Goal: Information Seeking & Learning: Find contact information

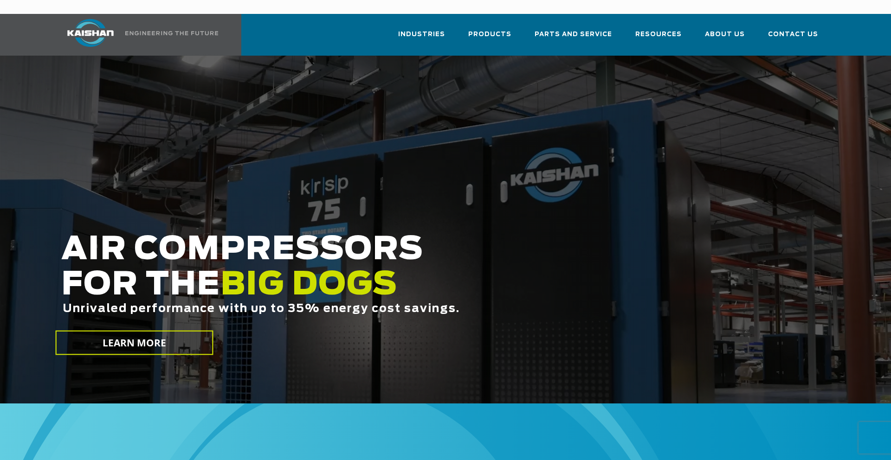
click at [794, 29] on span "Contact Us" at bounding box center [793, 34] width 50 height 11
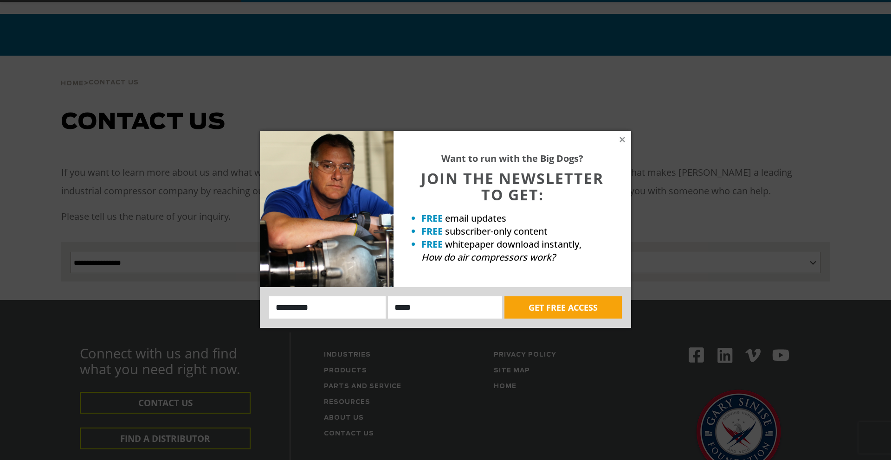
scroll to position [225, 0]
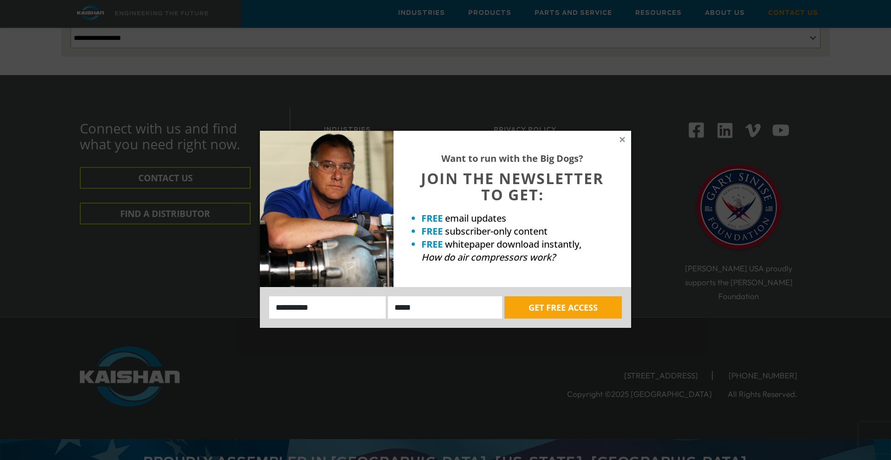
click at [622, 139] on icon at bounding box center [622, 139] width 5 height 5
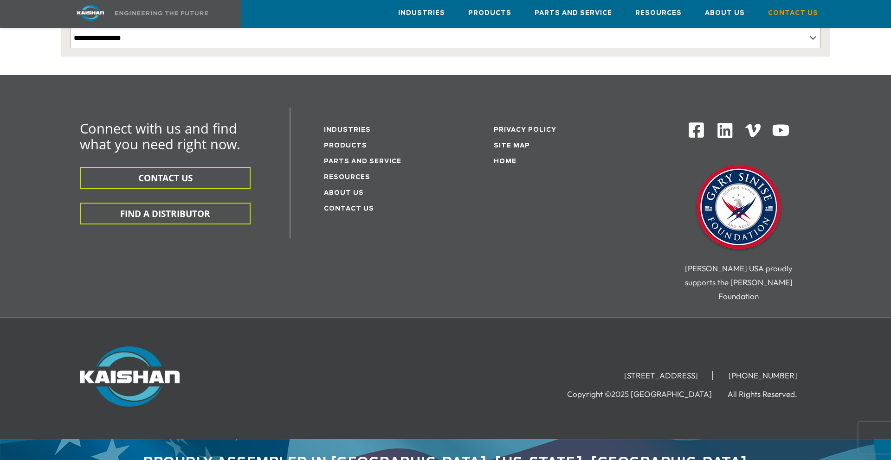
click at [165, 167] on button "CONTACT US" at bounding box center [165, 178] width 171 height 22
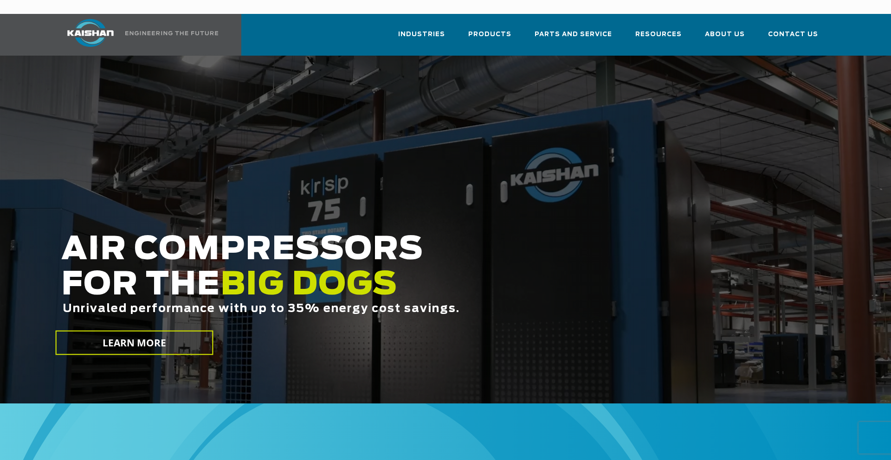
click at [794, 29] on span "Contact Us" at bounding box center [793, 34] width 50 height 11
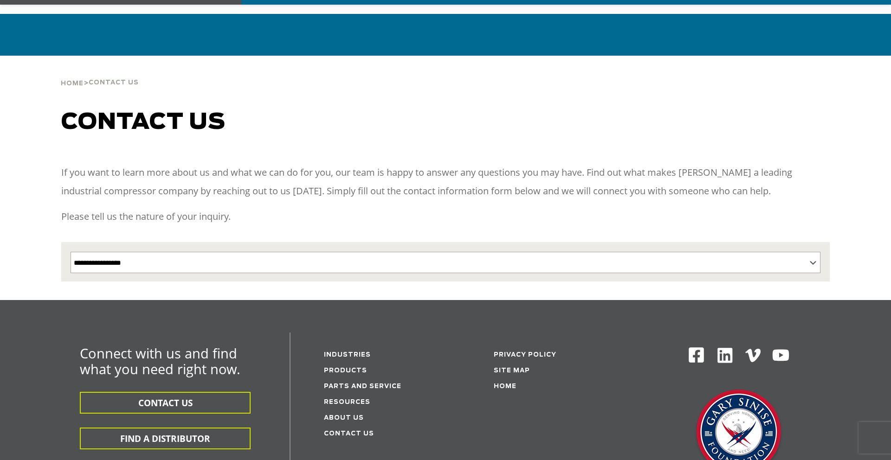
scroll to position [225, 0]
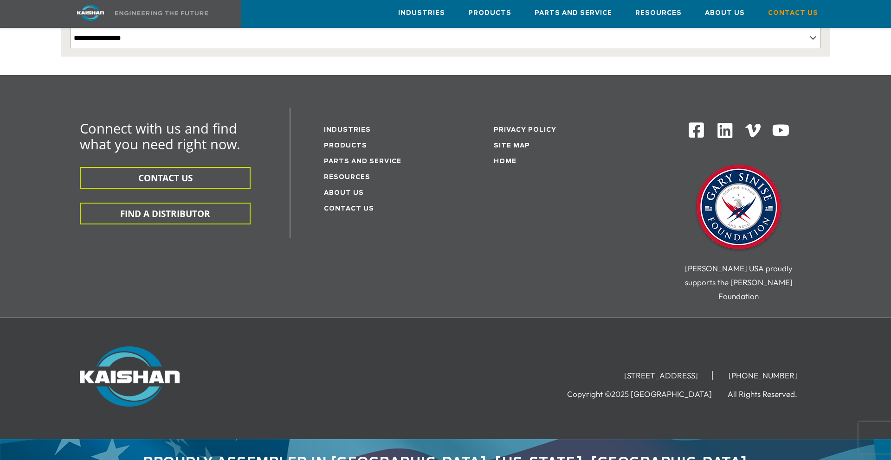
click at [165, 167] on button "CONTACT US" at bounding box center [165, 178] width 171 height 22
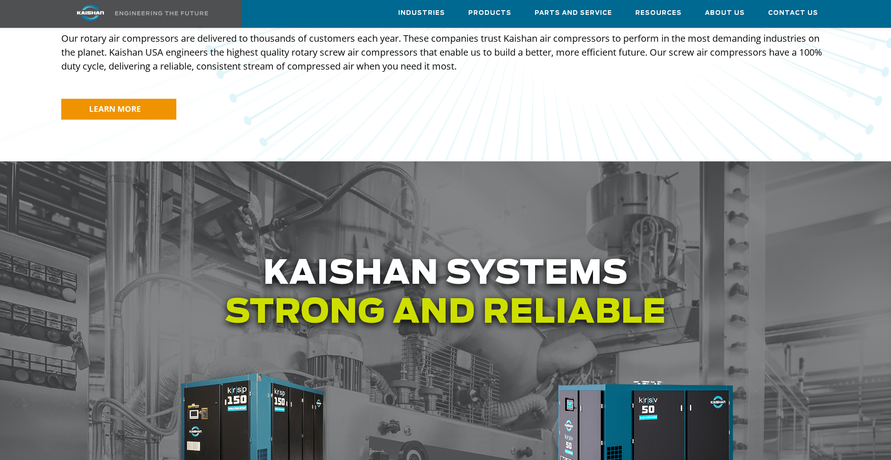
scroll to position [1381, 0]
